Goal: Entertainment & Leisure: Consume media (video, audio)

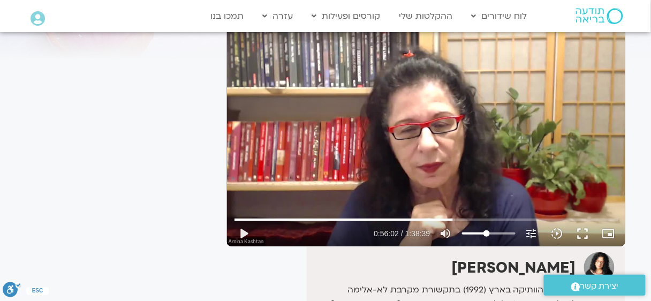
click at [387, 169] on div "Skip Ad 1:24:16 play_arrow 0:56:02 / 1:38:39 volume_up Mute tune Resolution Aut…" at bounding box center [426, 134] width 398 height 224
type input "3365.266017"
type input "56.6363636363636"
click at [492, 236] on input "Volume" at bounding box center [489, 233] width 54 height 6
click at [582, 235] on button "fullscreen" at bounding box center [583, 234] width 26 height 26
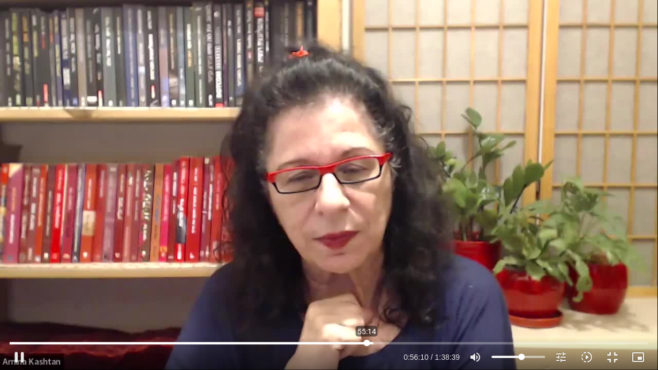
click at [367, 300] on input "Seek" at bounding box center [329, 343] width 638 height 6
type input "3318.095103"
type input "81.4204545454546"
click at [533, 300] on input "Volume" at bounding box center [519, 357] width 54 height 6
type input "3318.901916"
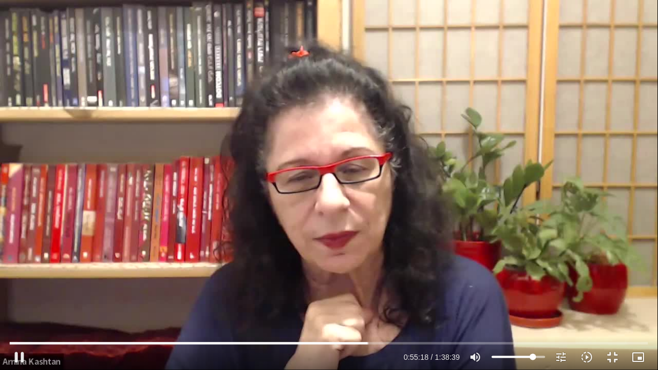
type input "82.1477272727273"
type input "3319.01845"
type input "89.4147727272727"
type input "3319.041702"
type input "91.2386363636364"
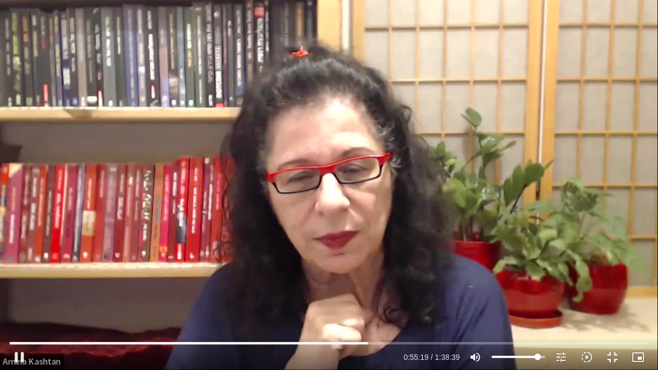
type input "3319.106146"
type input "94.1477272727273"
type input "3319.126518"
type input "97.0568181818182"
type input "3319.173123"
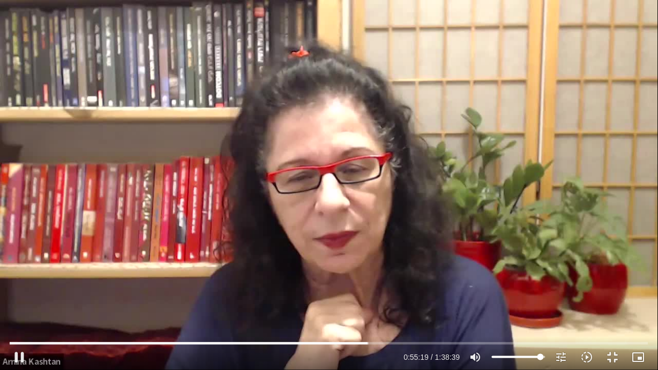
type input "97.7840909090909"
type input "3319.284834"
type input "98.8693181818182"
type input "3319.301634"
type input "100"
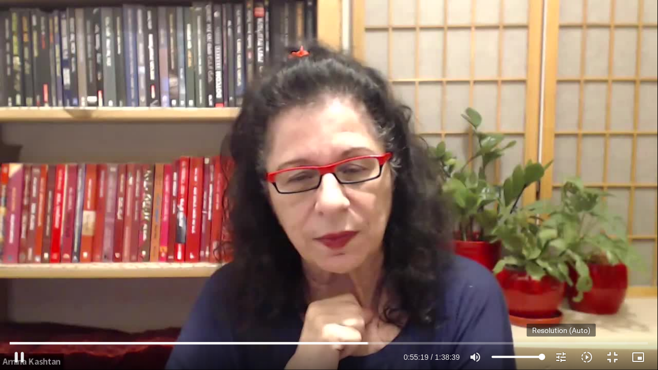
type input "3319.53393"
drag, startPoint x: 533, startPoint y: 357, endPoint x: 548, endPoint y: 364, distance: 16.8
type input "100"
click at [545, 300] on input "Volume" at bounding box center [519, 357] width 54 height 6
click at [377, 300] on input "Seek" at bounding box center [329, 343] width 638 height 6
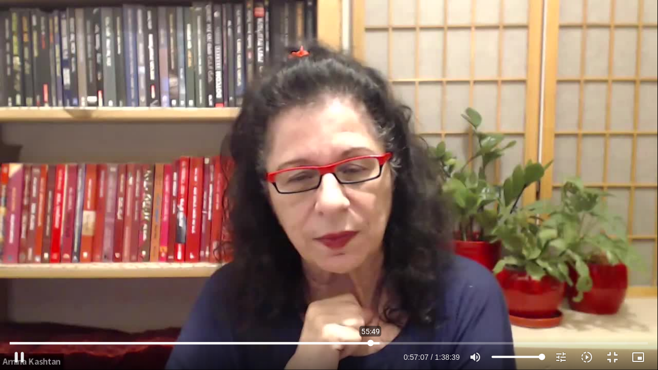
click at [371, 300] on input "Seek" at bounding box center [329, 343] width 638 height 6
type input "3355.995875"
type input "97.4204545454546"
type input "3356.045945"
type input "97.7840909090909"
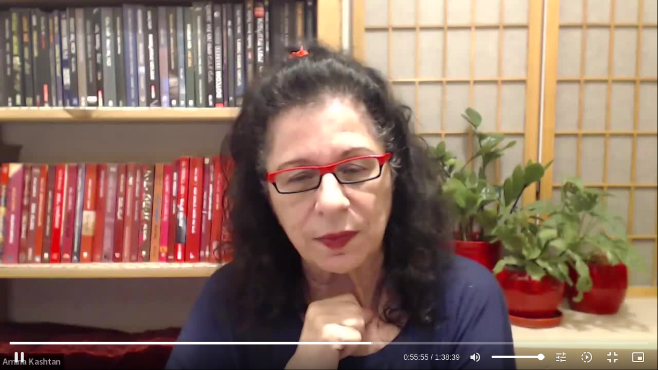
type input "3356.099003"
type input "98.8693181818182"
type input "3356.11263"
type input "99.9659090909091"
type input "3356.151121"
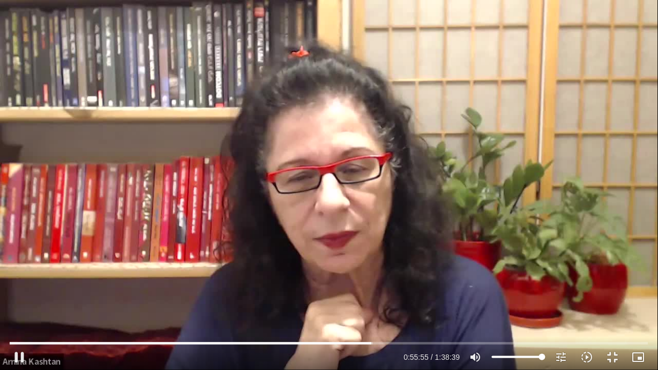
type input "100"
drag, startPoint x: 541, startPoint y: 356, endPoint x: 559, endPoint y: 355, distance: 17.7
click at [545, 300] on input "Volume" at bounding box center [519, 357] width 54 height 6
type input "3464.676285"
